Goal: Task Accomplishment & Management: Manage account settings

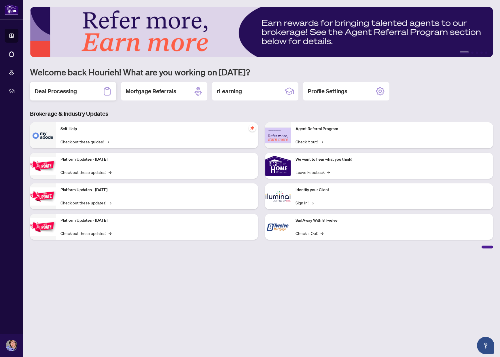
click at [57, 100] on div "Deal Processing" at bounding box center [73, 91] width 86 height 18
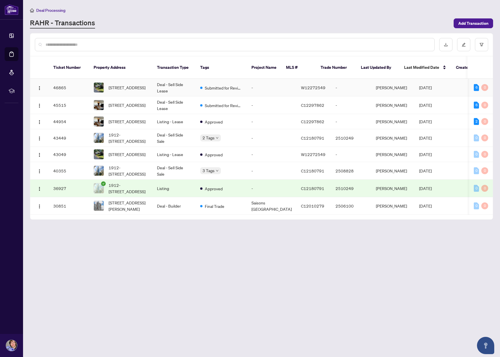
click at [177, 85] on td "Deal - Sell Side Lease" at bounding box center [173, 88] width 43 height 18
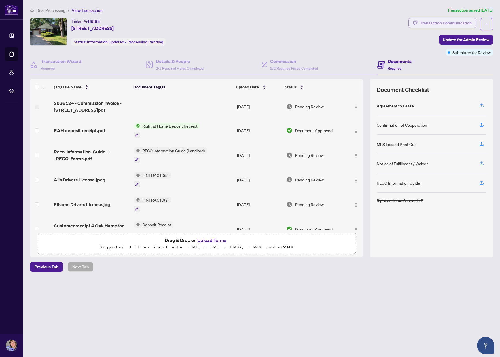
click at [440, 25] on div "Transaction Communication" at bounding box center [446, 22] width 52 height 9
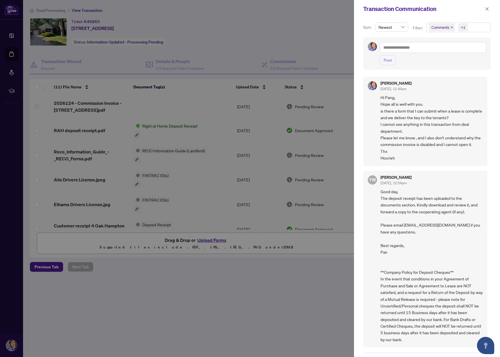
click at [302, 8] on div at bounding box center [250, 178] width 500 height 357
click at [328, 34] on div at bounding box center [250, 178] width 500 height 357
click at [487, 9] on icon "close" at bounding box center [487, 9] width 4 height 4
